Goal: Task Accomplishment & Management: Manage account settings

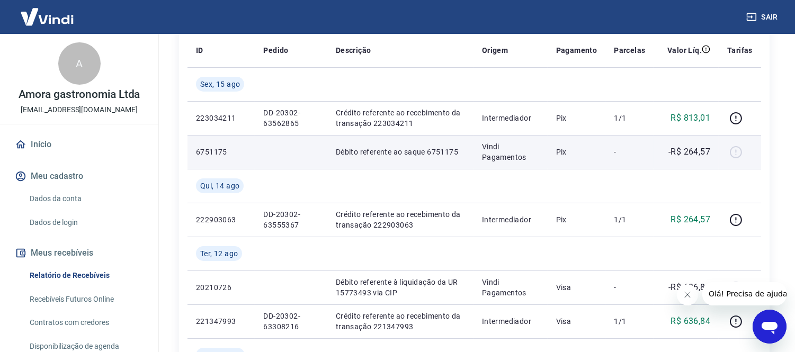
scroll to position [176, 0]
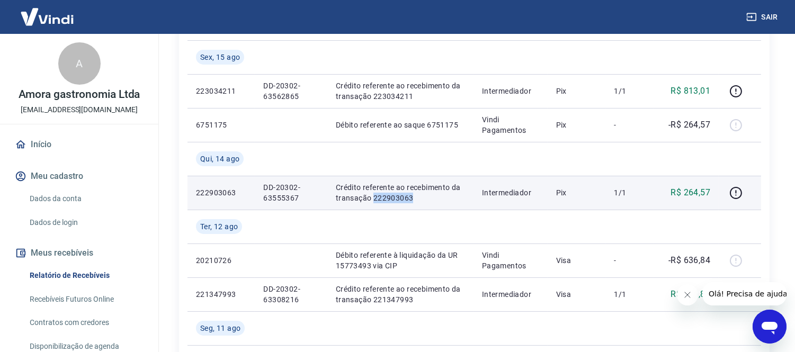
drag, startPoint x: 372, startPoint y: 198, endPoint x: 409, endPoint y: 198, distance: 37.6
click at [409, 198] on p "Crédito referente ao recebimento da transação 222903063" at bounding box center [400, 192] width 129 height 21
copy p "222903063"
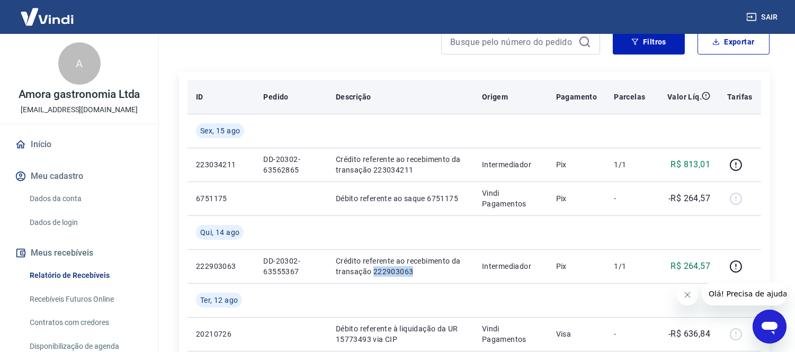
scroll to position [118, 0]
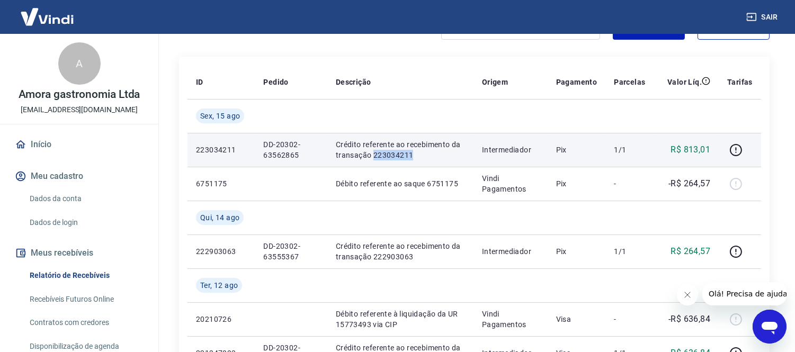
drag, startPoint x: 371, startPoint y: 154, endPoint x: 420, endPoint y: 157, distance: 49.3
click at [420, 157] on p "Crédito referente ao recebimento da transação 223034211" at bounding box center [400, 149] width 129 height 21
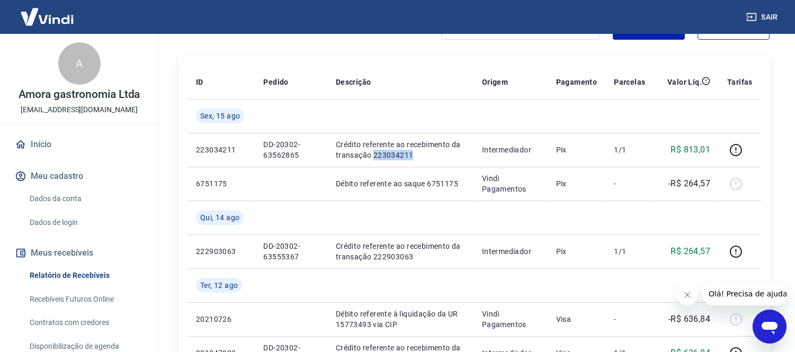
copy p "223034211"
